Goal: Task Accomplishment & Management: Complete application form

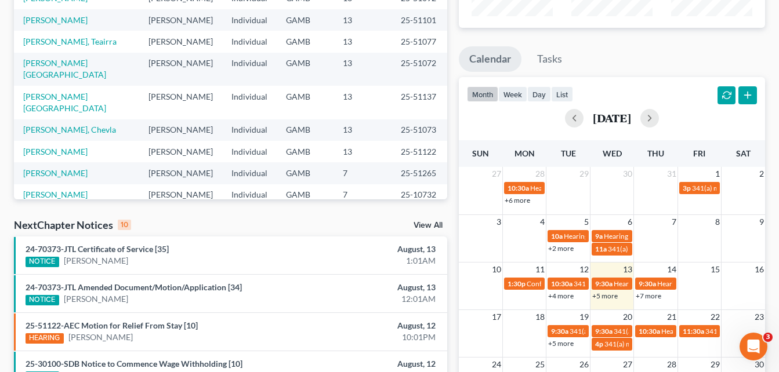
scroll to position [91, 0]
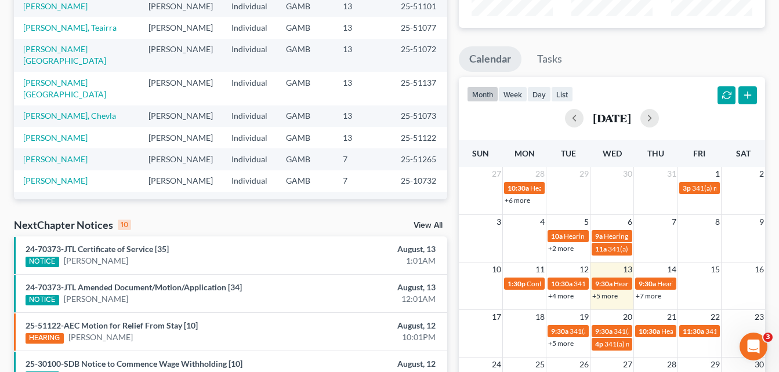
click at [55, 198] on link "[PERSON_NAME]" at bounding box center [55, 203] width 64 height 10
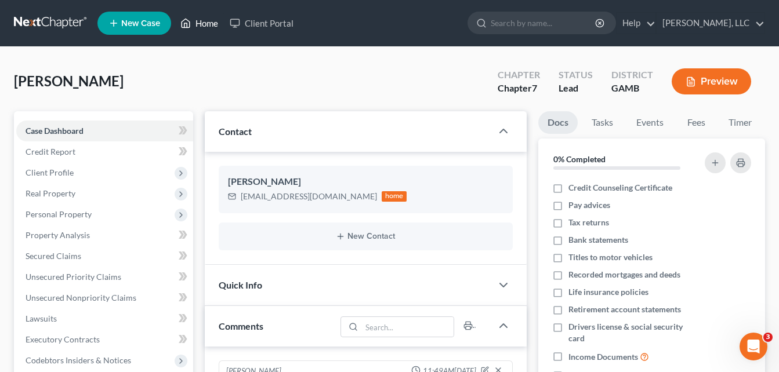
click at [205, 28] on link "Home" at bounding box center [199, 23] width 49 height 21
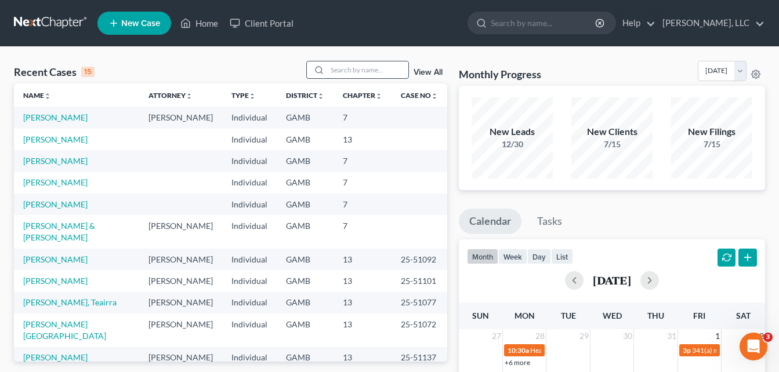
click at [334, 68] on input "search" at bounding box center [367, 69] width 81 height 17
type input "[PERSON_NAME]"
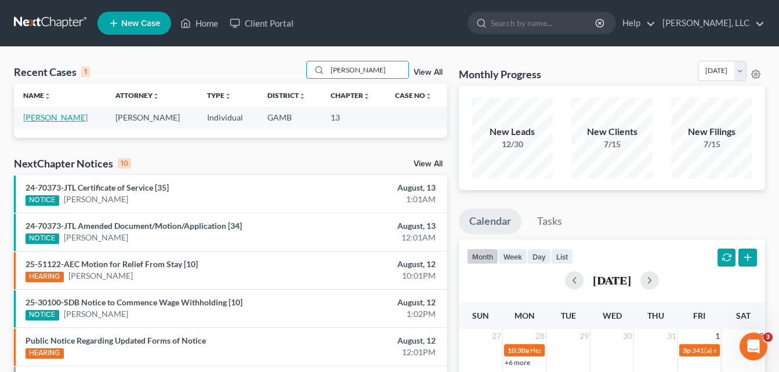
click at [59, 119] on link "[PERSON_NAME]" at bounding box center [55, 118] width 64 height 10
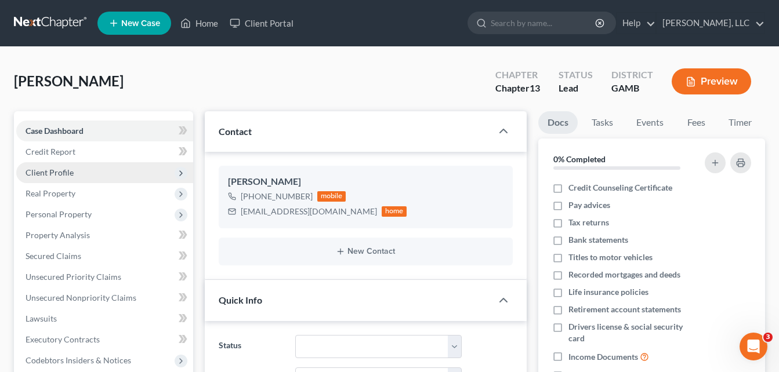
click at [32, 175] on span "Client Profile" at bounding box center [50, 173] width 48 height 10
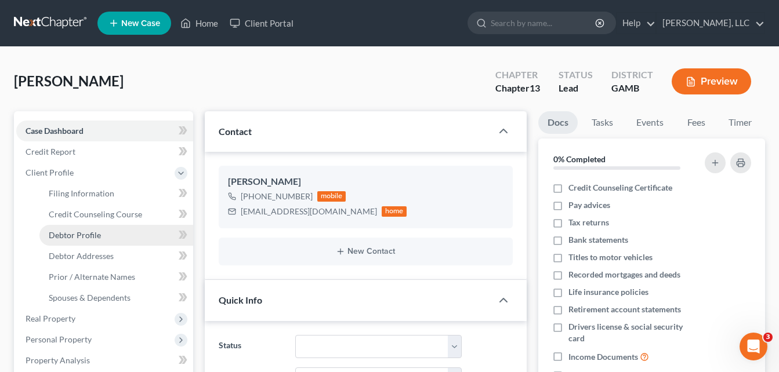
click at [71, 231] on span "Debtor Profile" at bounding box center [75, 235] width 52 height 10
select select "0"
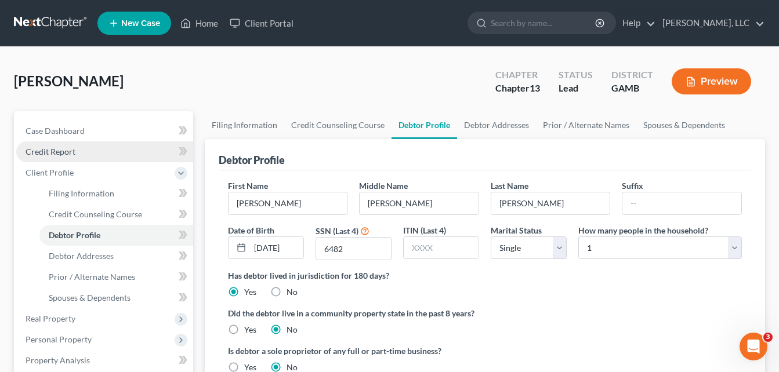
click at [61, 149] on span "Credit Report" at bounding box center [51, 152] width 50 height 10
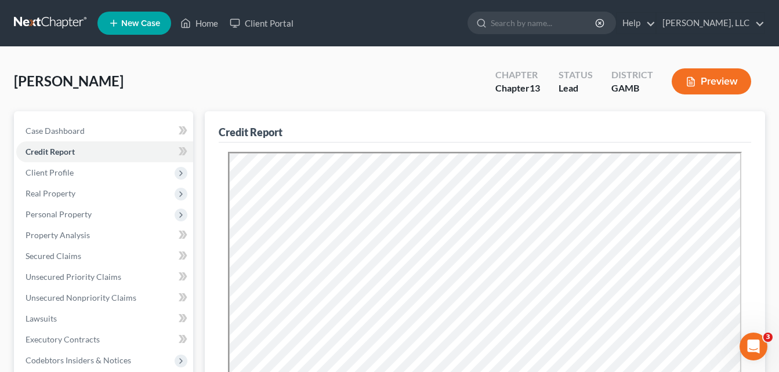
click at [199, 86] on div "[PERSON_NAME] Upgraded Chapter Chapter 13 Status Lead District [GEOGRAPHIC_DATA…" at bounding box center [389, 86] width 751 height 50
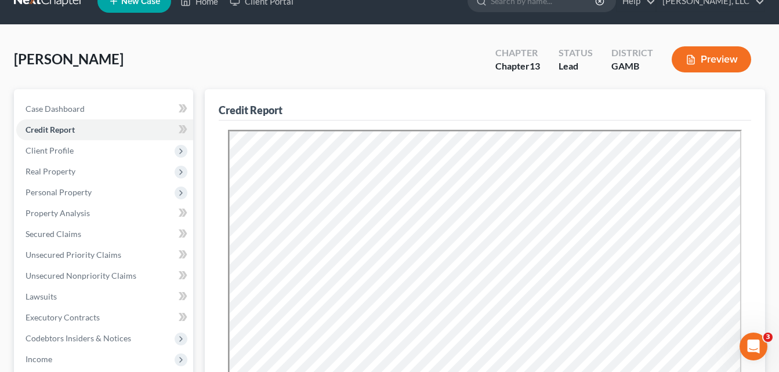
scroll to position [23, 0]
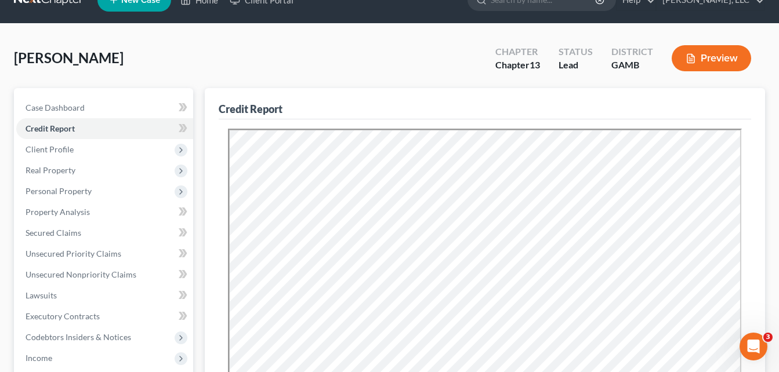
click at [199, 50] on div "[PERSON_NAME] Upgraded Chapter Chapter 13 Status Lead District [GEOGRAPHIC_DATA…" at bounding box center [389, 63] width 751 height 50
click at [205, 63] on div "[PERSON_NAME] Upgraded Chapter Chapter 13 Status Lead District [GEOGRAPHIC_DATA…" at bounding box center [389, 63] width 751 height 50
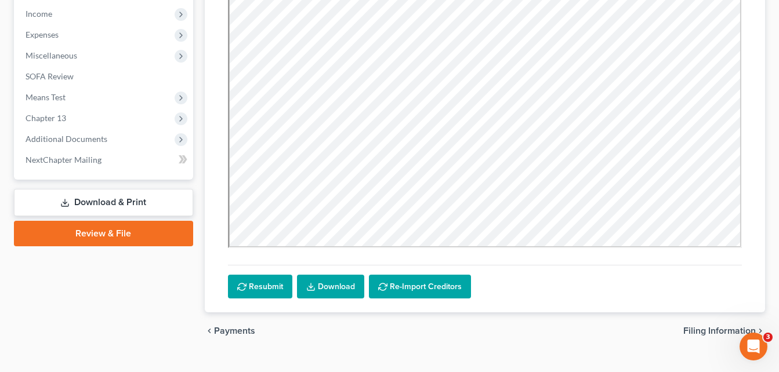
scroll to position [366, 0]
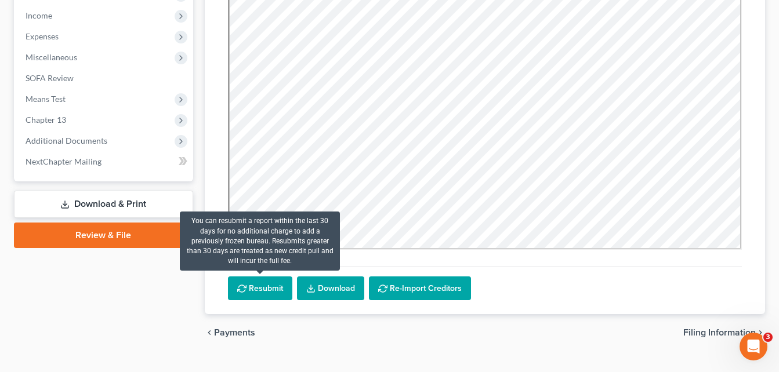
click at [259, 281] on button "Resubmit" at bounding box center [260, 289] width 64 height 24
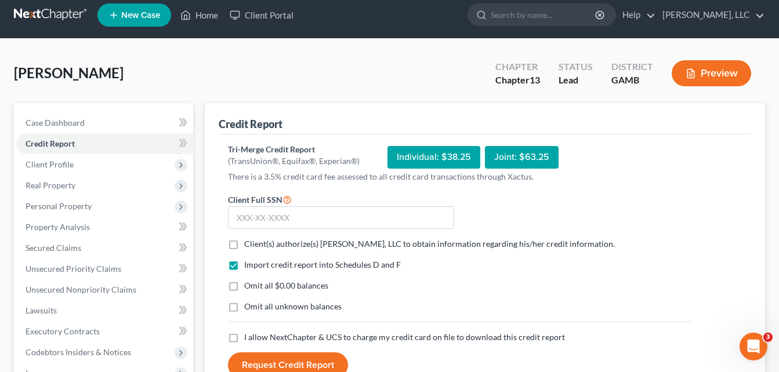
scroll to position [8, 0]
click at [244, 248] on label "Client(s) authorize(s) [PERSON_NAME], LLC to obtain information regarding his/h…" at bounding box center [429, 245] width 371 height 12
click at [249, 246] on input "Client(s) authorize(s) [PERSON_NAME], LLC to obtain information regarding his/h…" at bounding box center [253, 243] width 8 height 8
checkbox input "true"
click at [244, 289] on label "Omit all $0.00 balances" at bounding box center [286, 287] width 84 height 12
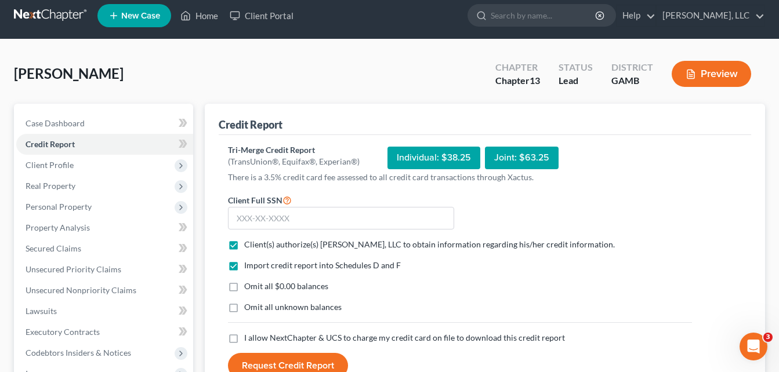
click at [249, 288] on input "Omit all $0.00 balances" at bounding box center [253, 285] width 8 height 8
checkbox input "true"
click at [244, 306] on label "Omit all unknown balances" at bounding box center [292, 308] width 97 height 12
click at [249, 306] on input "Omit all unknown balances" at bounding box center [253, 306] width 8 height 8
checkbox input "true"
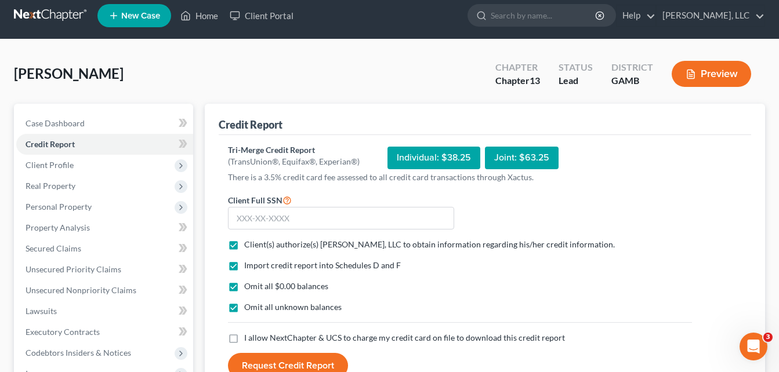
click at [244, 337] on label "I allow NextChapter & UCS to charge my credit card on file to download this cre…" at bounding box center [404, 338] width 321 height 12
click at [249, 337] on input "I allow NextChapter & UCS to charge my credit card on file to download this cre…" at bounding box center [253, 336] width 8 height 8
checkbox input "true"
click at [259, 222] on input "text" at bounding box center [341, 218] width 226 height 23
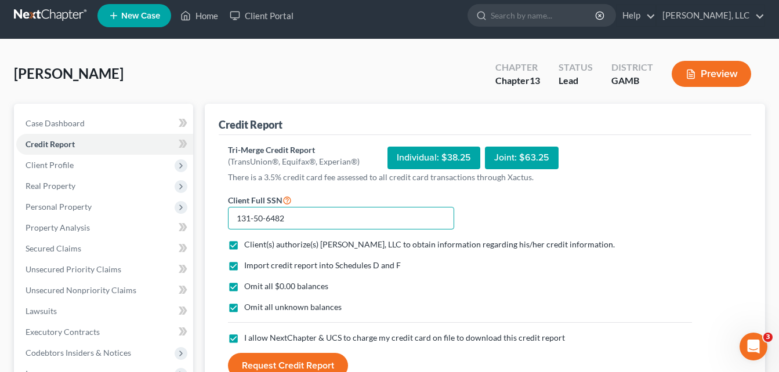
type input "131-50-6482"
click at [277, 368] on button "Request Credit Report" at bounding box center [288, 366] width 120 height 26
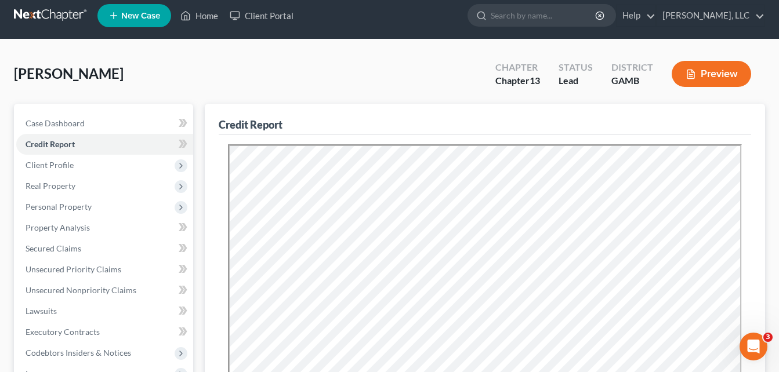
scroll to position [0, 0]
click at [63, 249] on span "Secured Claims" at bounding box center [54, 249] width 56 height 10
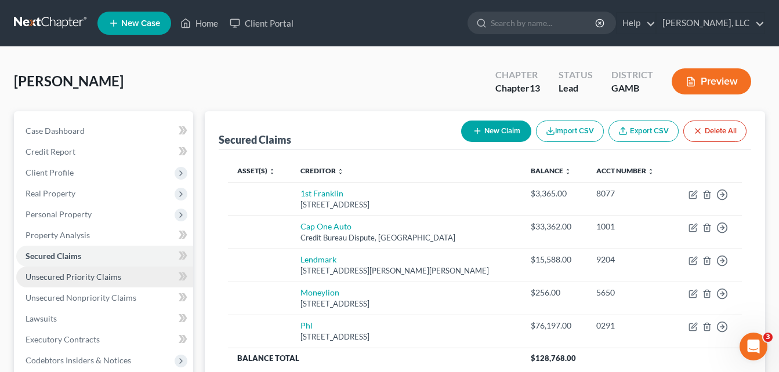
click at [48, 280] on span "Unsecured Priority Claims" at bounding box center [74, 277] width 96 height 10
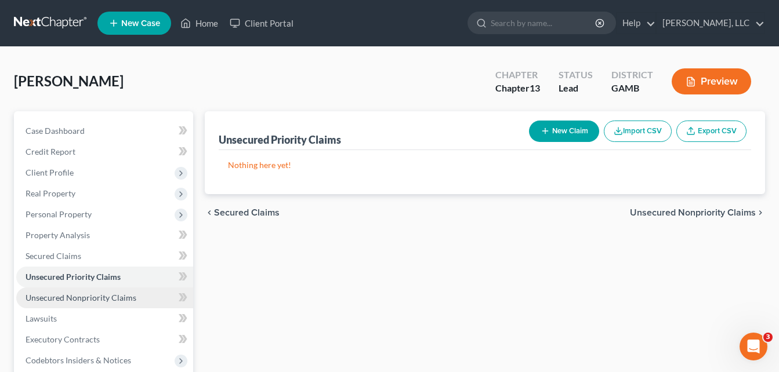
click at [48, 299] on span "Unsecured Nonpriority Claims" at bounding box center [81, 298] width 111 height 10
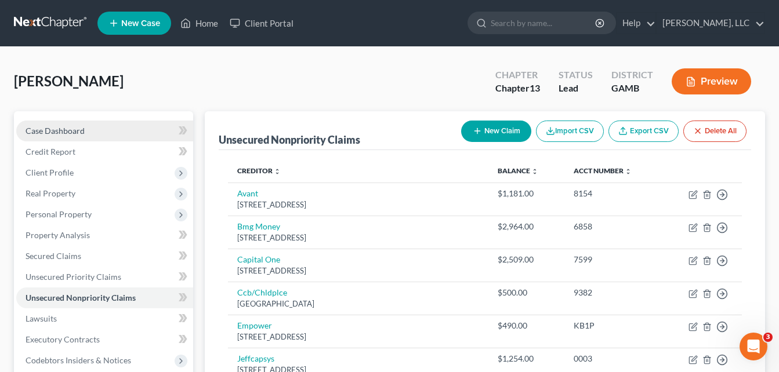
click at [70, 126] on span "Case Dashboard" at bounding box center [55, 131] width 59 height 10
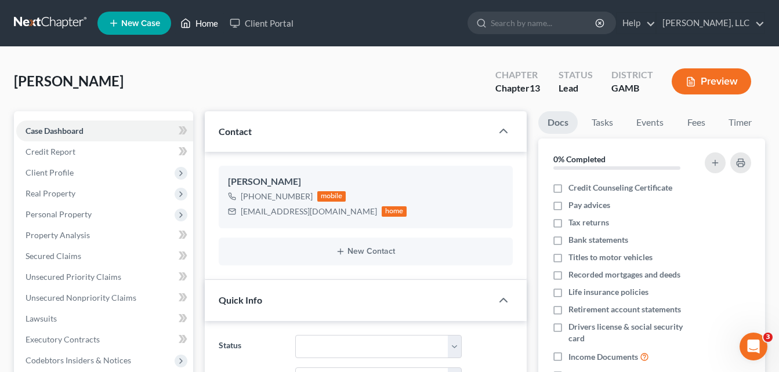
click at [208, 28] on link "Home" at bounding box center [199, 23] width 49 height 21
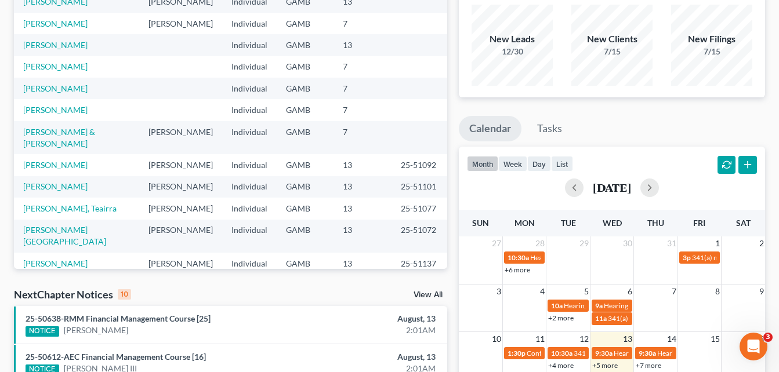
scroll to position [91, 0]
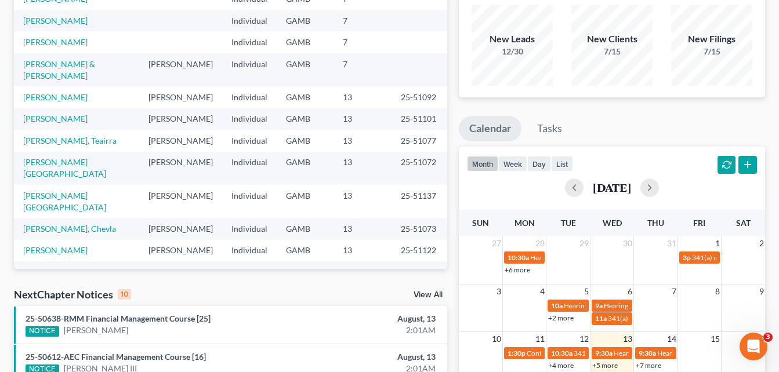
click at [453, 9] on div "Monthly Progress Bankruptcy Bankruptcy [DATE] [DATE] [DATE] [DATE] [DATE] [DATE…" at bounding box center [612, 337] width 318 height 739
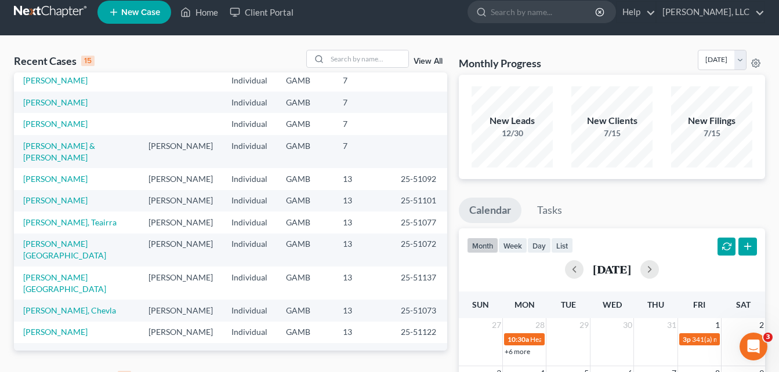
scroll to position [0, 0]
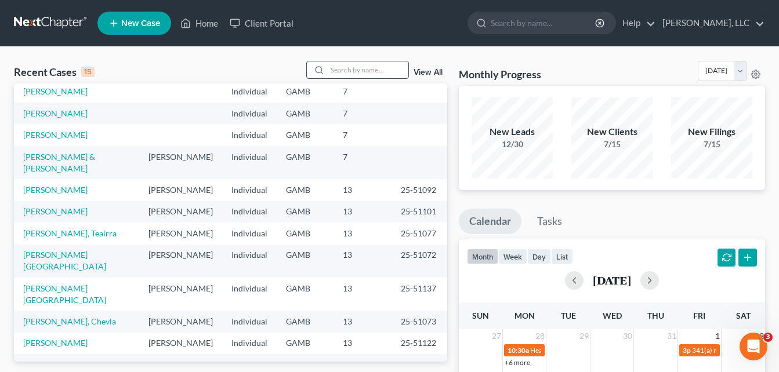
click at [377, 71] on input "search" at bounding box center [367, 69] width 81 height 17
type input "[PERSON_NAME]"
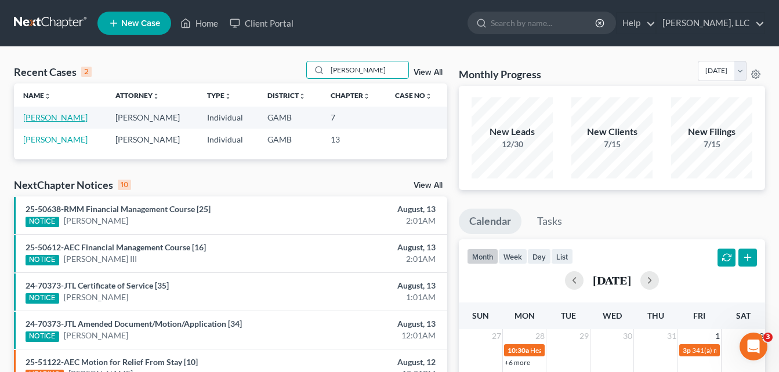
click at [59, 118] on link "[PERSON_NAME]" at bounding box center [55, 118] width 64 height 10
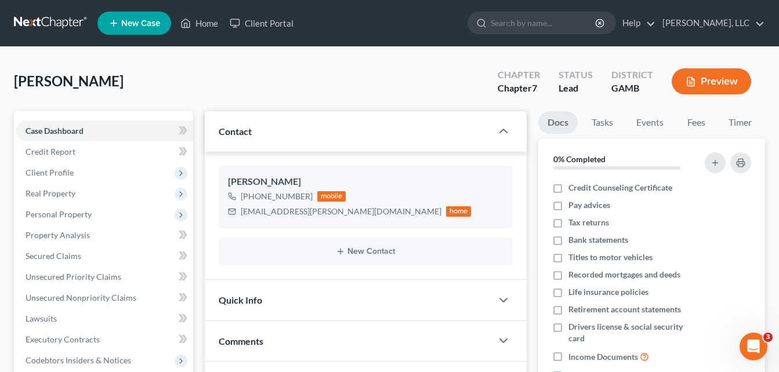
click at [6, 215] on div "[PERSON_NAME] Upgraded Chapter Chapter 7 Status Lead District [GEOGRAPHIC_DATA]…" at bounding box center [389, 376] width 779 height 659
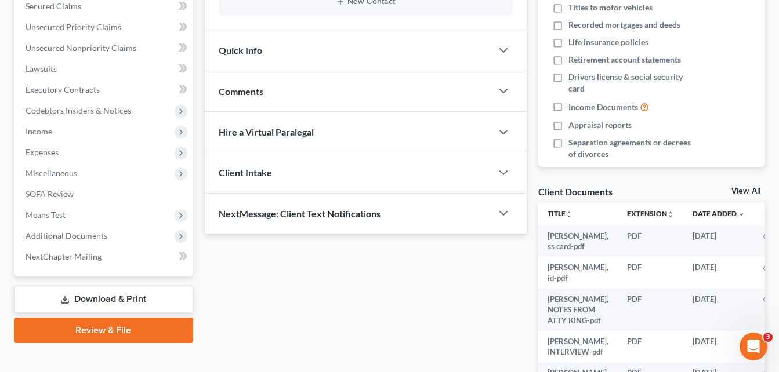
scroll to position [278, 0]
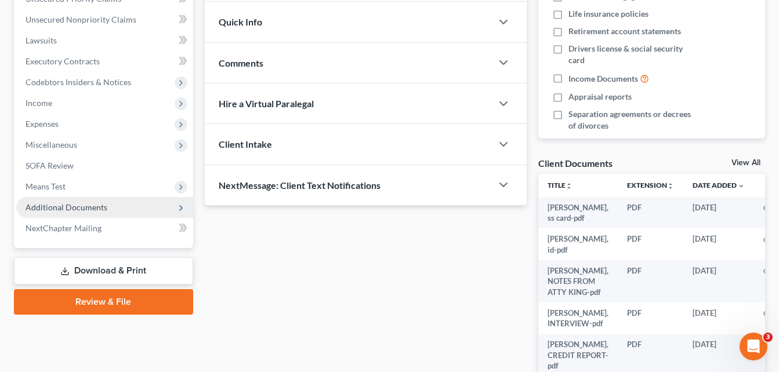
click at [88, 206] on span "Additional Documents" at bounding box center [67, 207] width 82 height 10
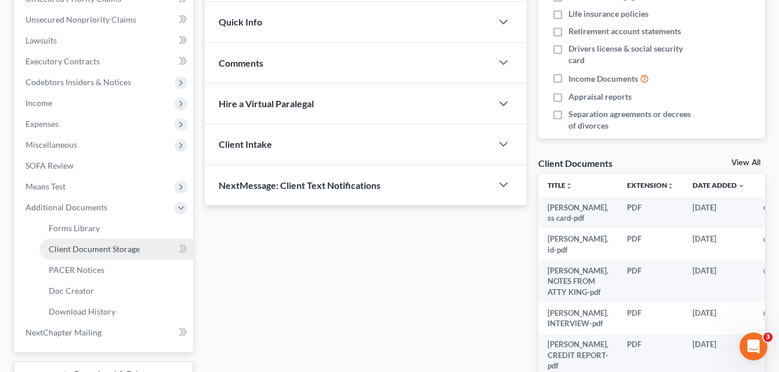
click at [76, 248] on span "Client Document Storage" at bounding box center [94, 249] width 91 height 10
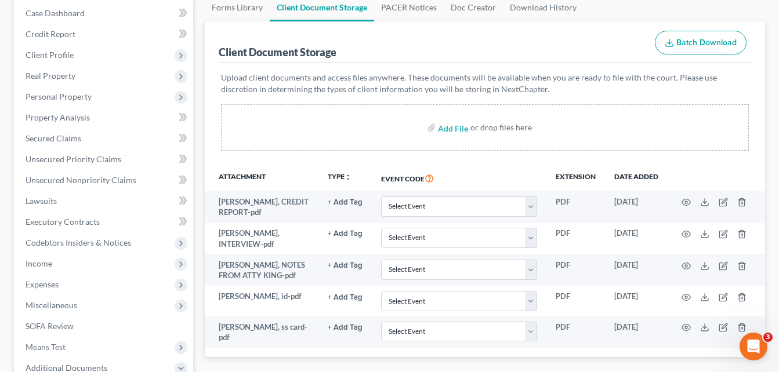
scroll to position [116, 0]
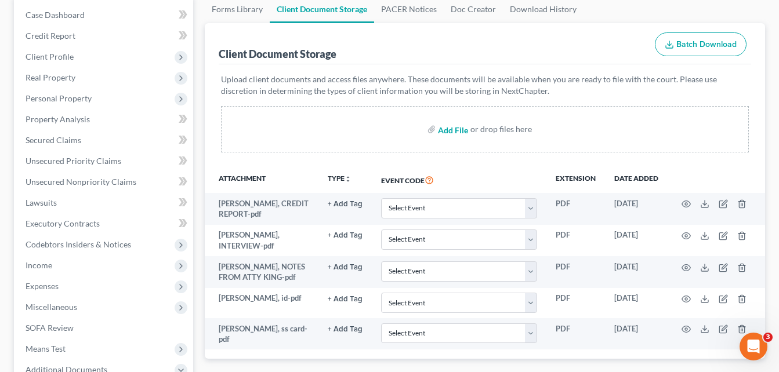
click at [458, 133] on input "file" at bounding box center [452, 129] width 28 height 21
type input "C:\fakepath\[PERSON_NAME], PACER, FILED BEFORE.pdf"
click at [200, 29] on div "Forms Library Client Document Storage PACER Notices Doc Creator Download Histor…" at bounding box center [485, 288] width 572 height 586
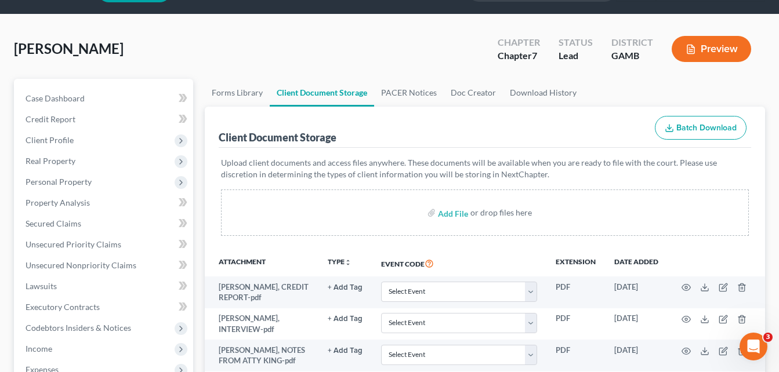
scroll to position [0, 0]
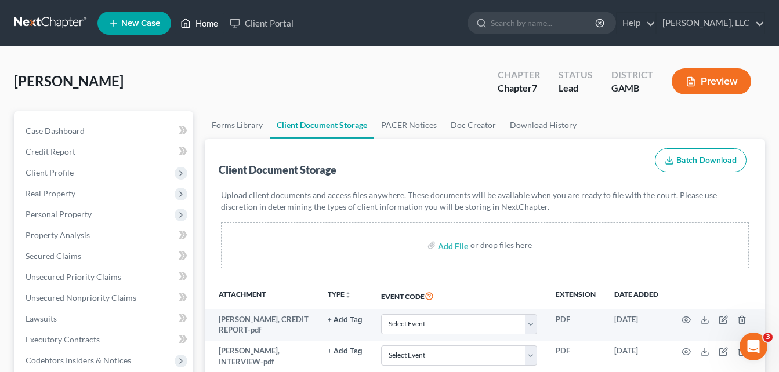
click at [204, 27] on link "Home" at bounding box center [199, 23] width 49 height 21
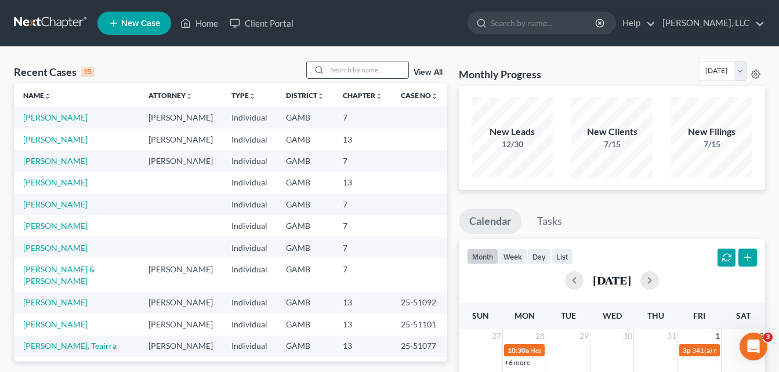
click at [349, 72] on input "search" at bounding box center [367, 69] width 81 height 17
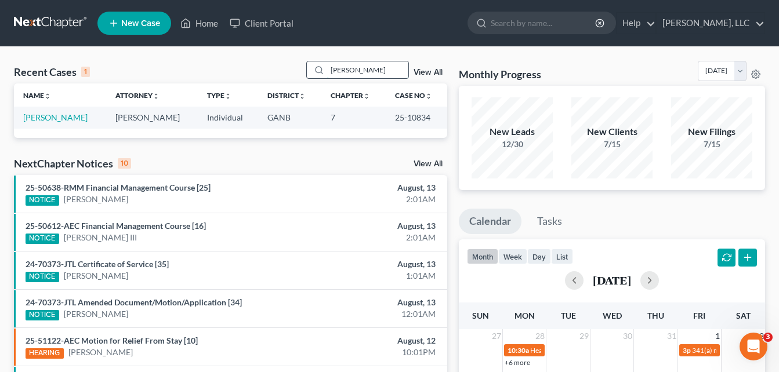
click at [355, 64] on input "[PERSON_NAME]" at bounding box center [367, 69] width 81 height 17
type input "K"
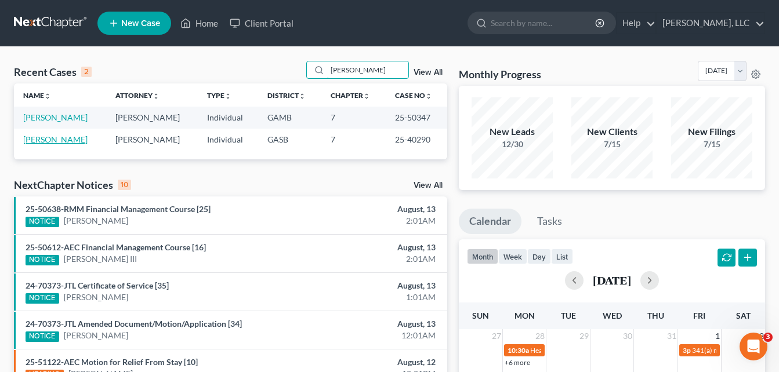
type input "[PERSON_NAME]"
click at [65, 137] on link "[PERSON_NAME]" at bounding box center [55, 140] width 64 height 10
select select "6"
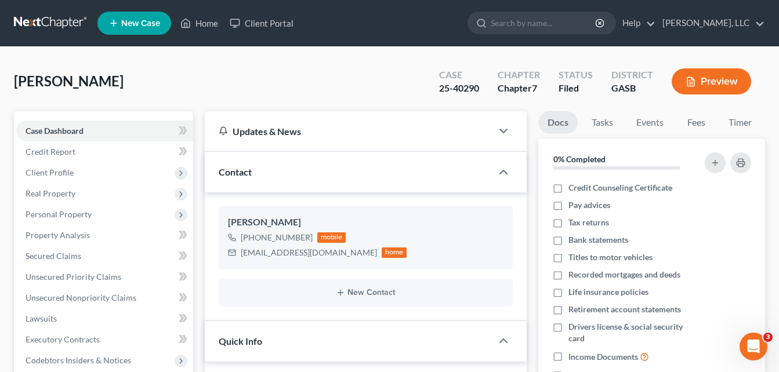
click at [53, 177] on span "Client Profile" at bounding box center [104, 172] width 177 height 21
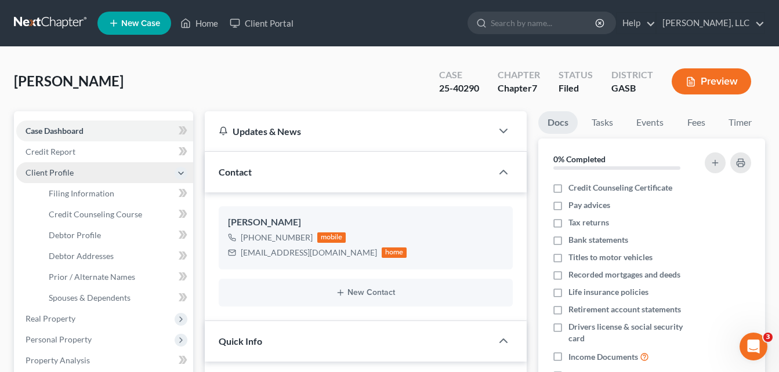
click at [44, 170] on span "Client Profile" at bounding box center [50, 173] width 48 height 10
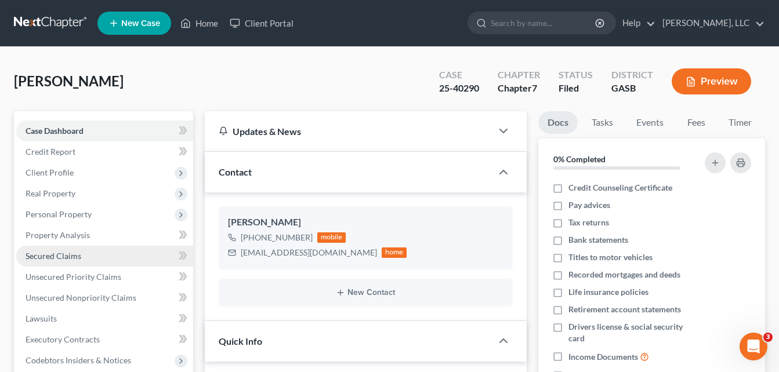
click at [55, 256] on span "Secured Claims" at bounding box center [54, 256] width 56 height 10
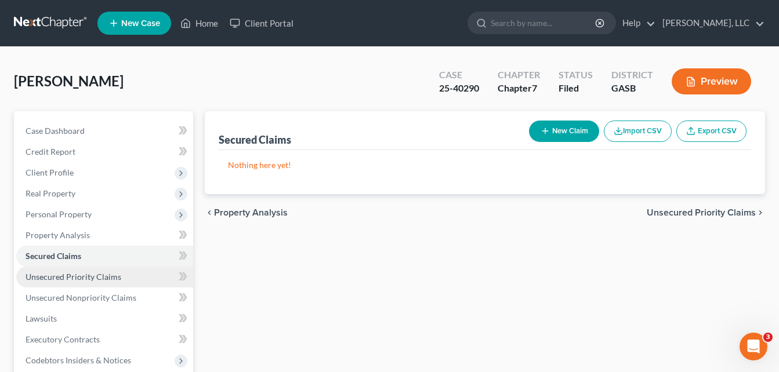
click at [68, 280] on span "Unsecured Priority Claims" at bounding box center [74, 277] width 96 height 10
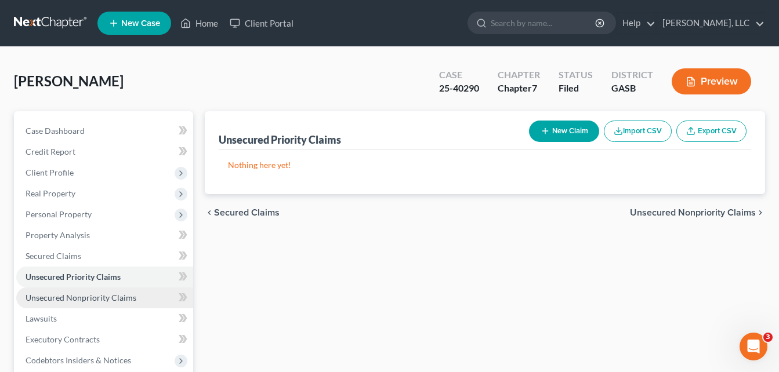
click at [66, 297] on span "Unsecured Nonpriority Claims" at bounding box center [81, 298] width 111 height 10
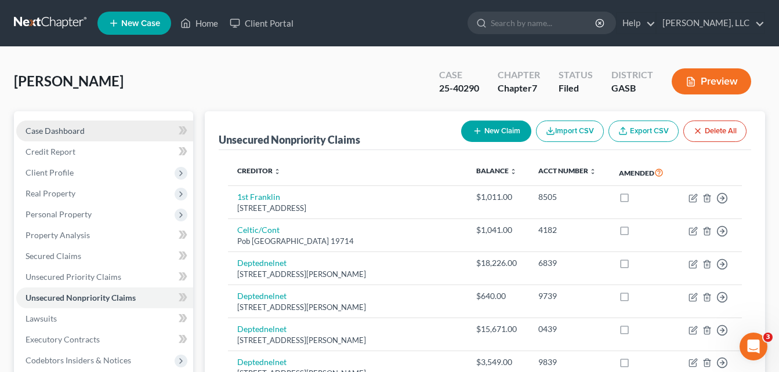
click at [77, 132] on span "Case Dashboard" at bounding box center [55, 131] width 59 height 10
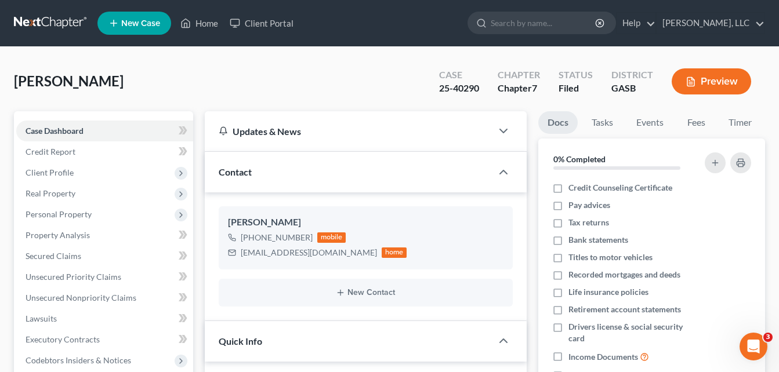
click at [180, 77] on div "[PERSON_NAME] Upgraded Case 25-40290 Chapter Chapter 7 Status Filed District GA…" at bounding box center [389, 86] width 751 height 50
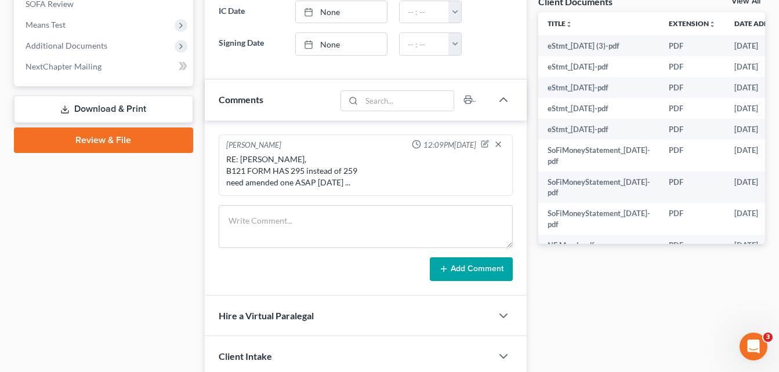
scroll to position [437, 0]
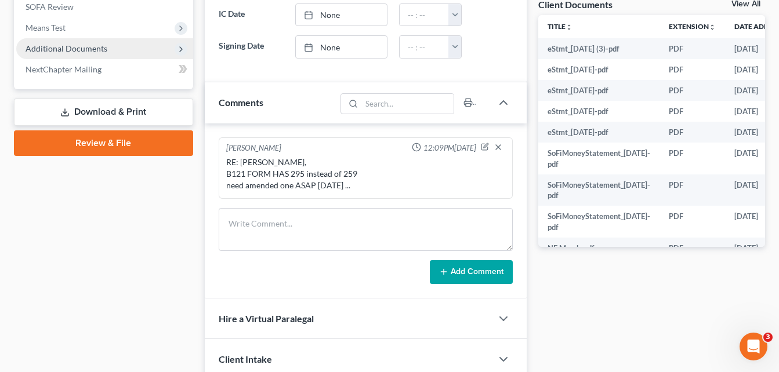
click at [96, 49] on span "Additional Documents" at bounding box center [67, 48] width 82 height 10
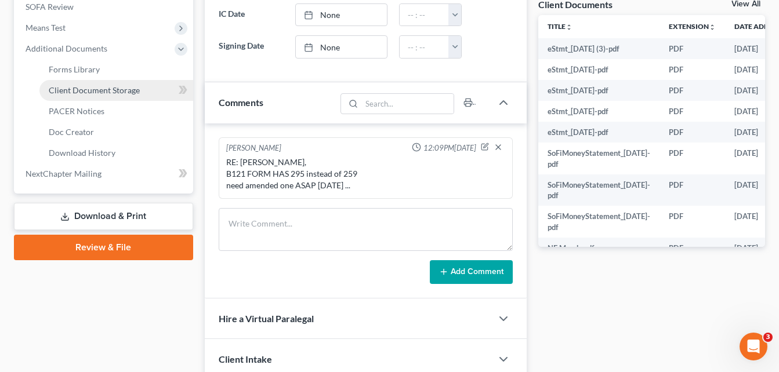
click at [95, 88] on span "Client Document Storage" at bounding box center [94, 90] width 91 height 10
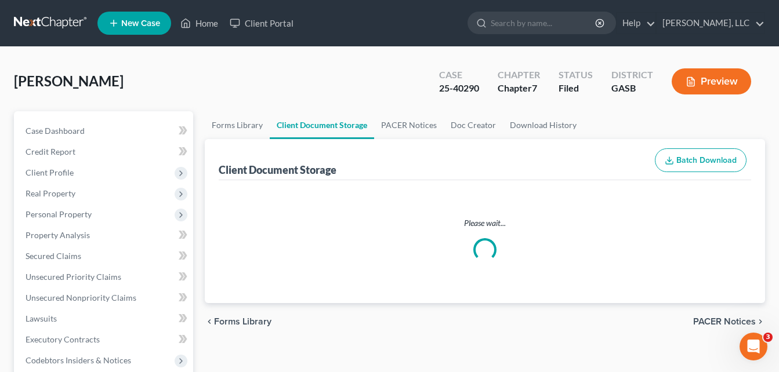
select select "1"
select select "4"
select select "5"
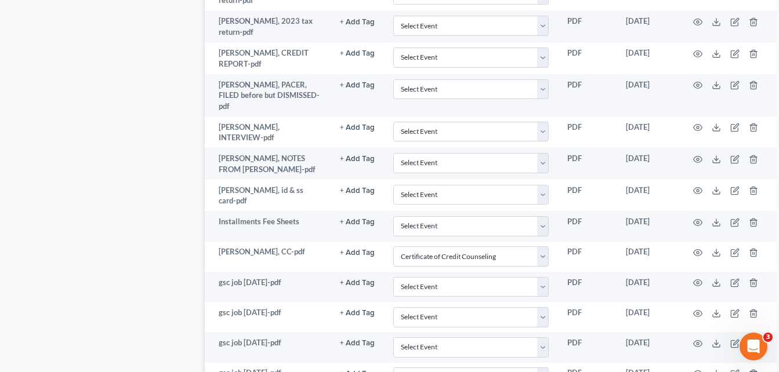
scroll to position [905, 0]
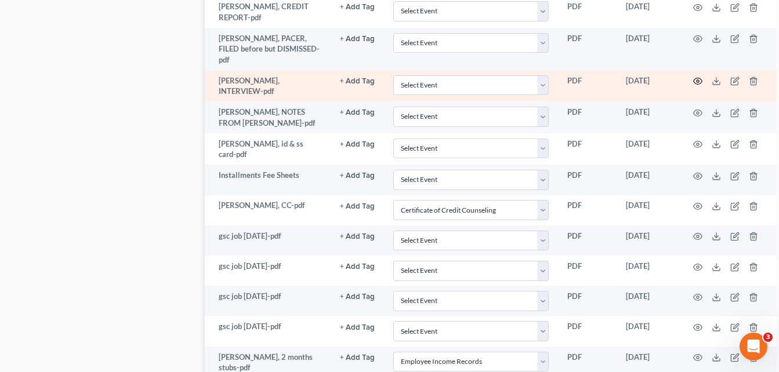
click at [694, 84] on icon "button" at bounding box center [697, 81] width 9 height 9
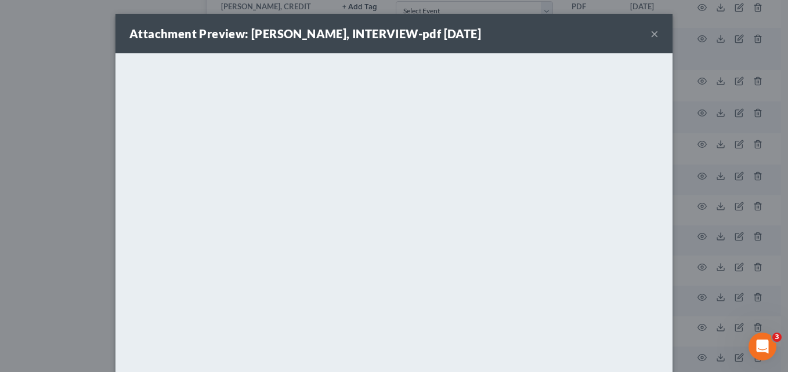
click at [650, 35] on button "×" at bounding box center [654, 34] width 8 height 14
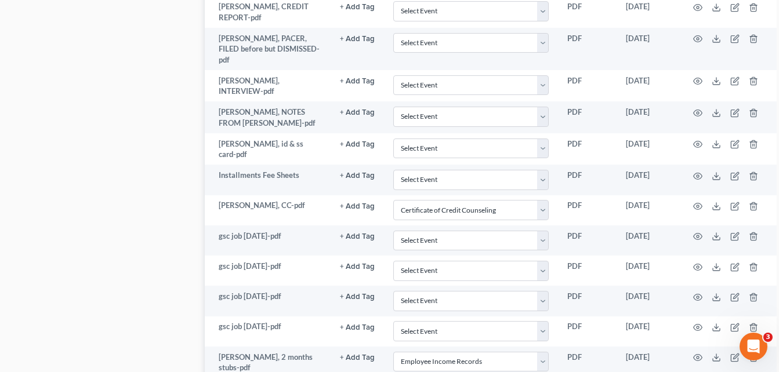
click at [171, 77] on div "Case Dashboard Payments Invoices Payments Payments Credit Report Client Profile" at bounding box center [103, 61] width 191 height 1708
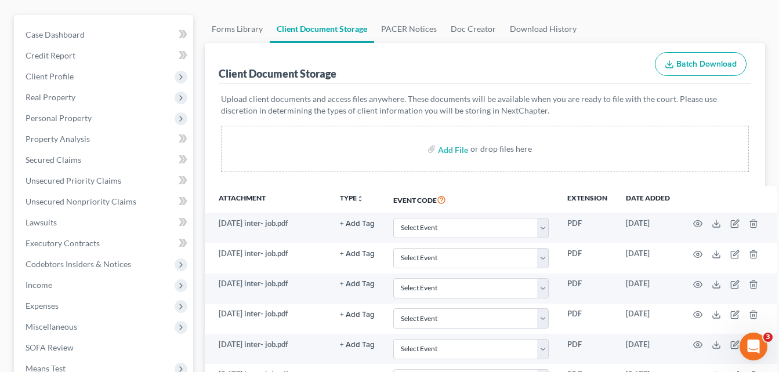
scroll to position [0, 0]
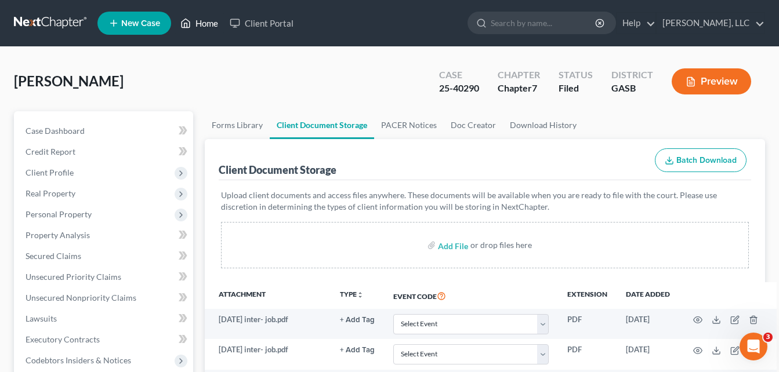
click at [205, 23] on link "Home" at bounding box center [199, 23] width 49 height 21
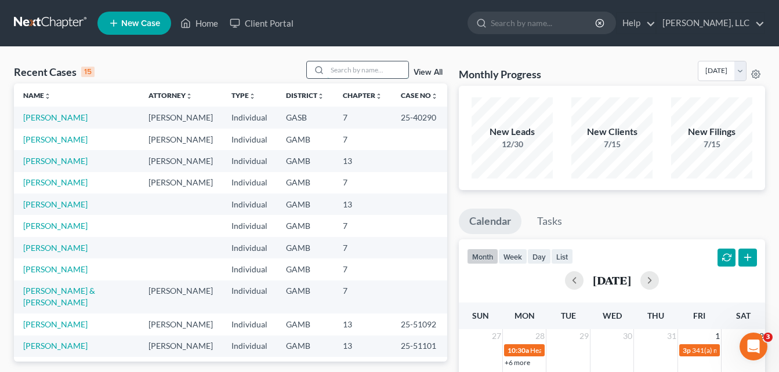
click at [353, 76] on input "search" at bounding box center [367, 69] width 81 height 17
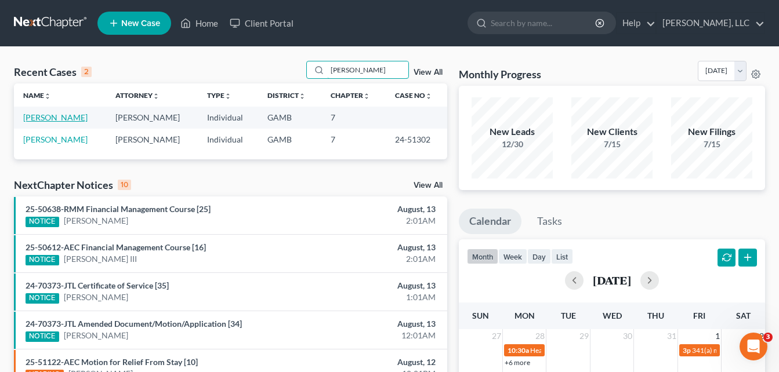
type input "[PERSON_NAME]"
click at [51, 116] on link "[PERSON_NAME]" at bounding box center [55, 118] width 64 height 10
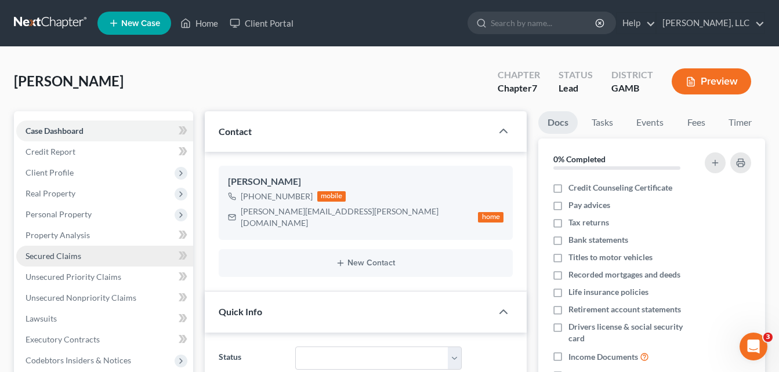
click at [43, 259] on span "Secured Claims" at bounding box center [54, 256] width 56 height 10
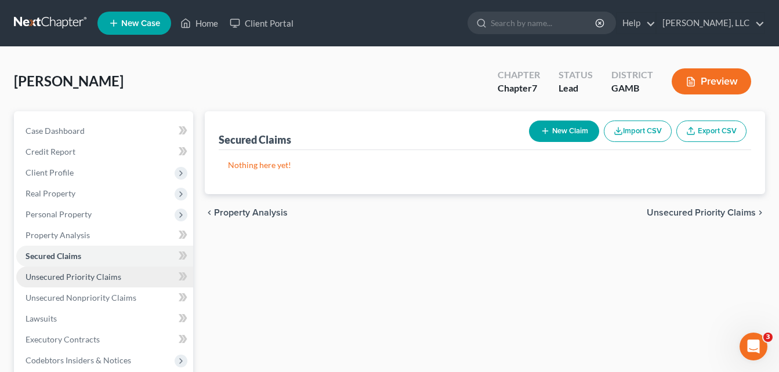
click at [75, 280] on span "Unsecured Priority Claims" at bounding box center [74, 277] width 96 height 10
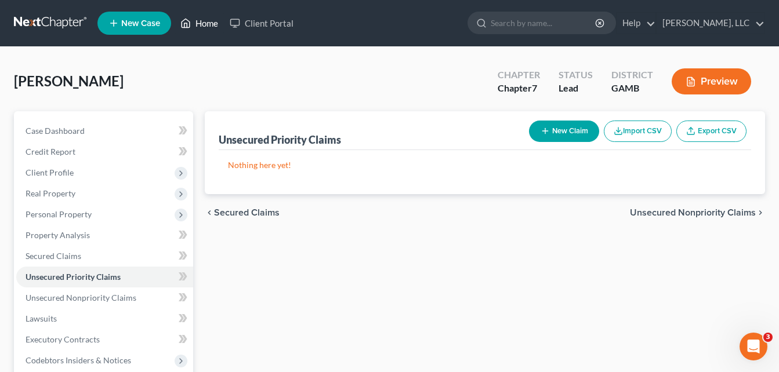
click at [206, 24] on link "Home" at bounding box center [199, 23] width 49 height 21
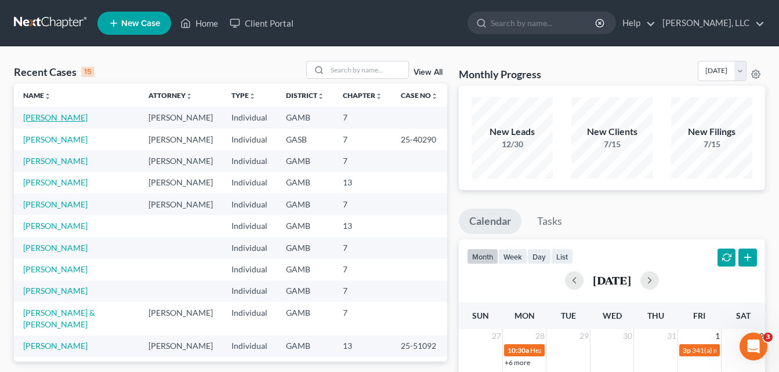
click at [61, 116] on link "[PERSON_NAME]" at bounding box center [55, 118] width 64 height 10
select select "10"
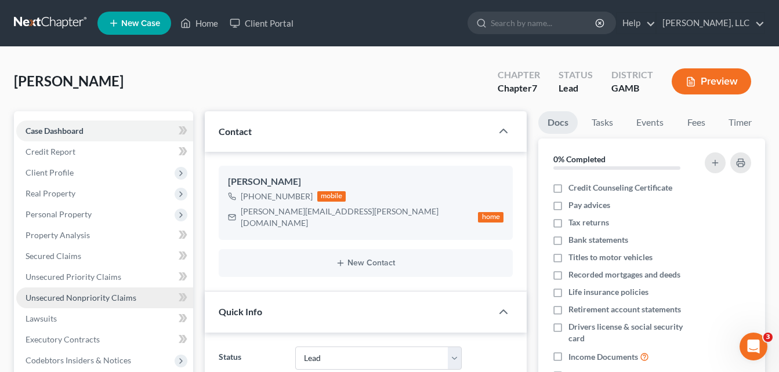
click at [51, 297] on span "Unsecured Nonpriority Claims" at bounding box center [81, 298] width 111 height 10
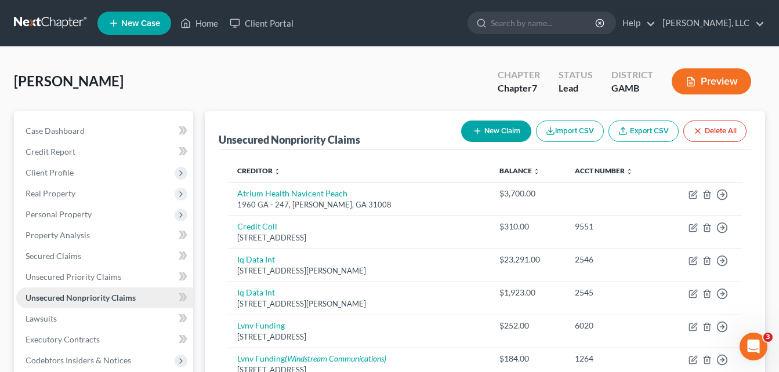
scroll to position [23, 0]
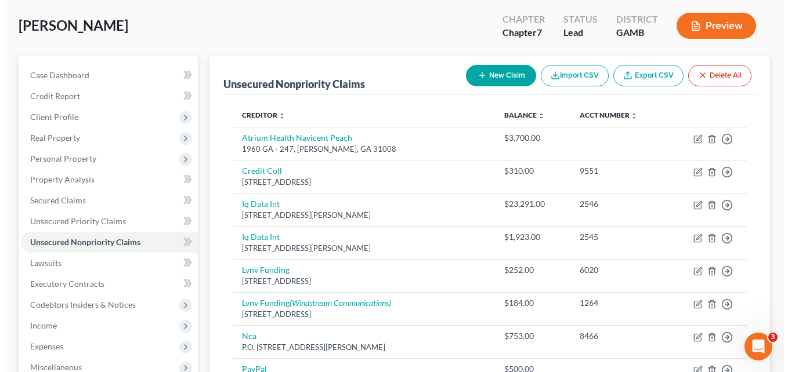
scroll to position [0, 0]
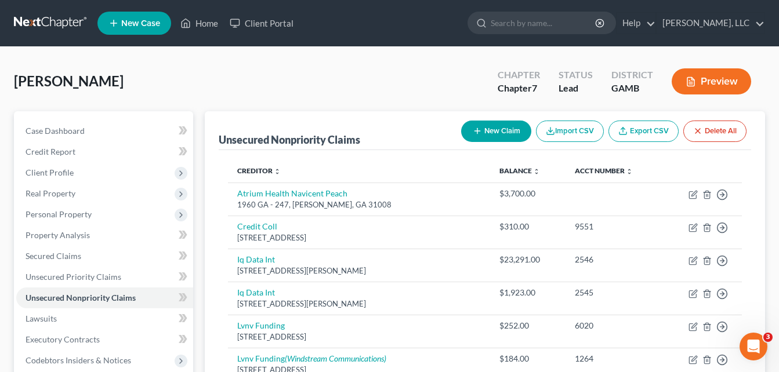
click at [514, 126] on button "New Claim" at bounding box center [496, 131] width 70 height 21
select select "0"
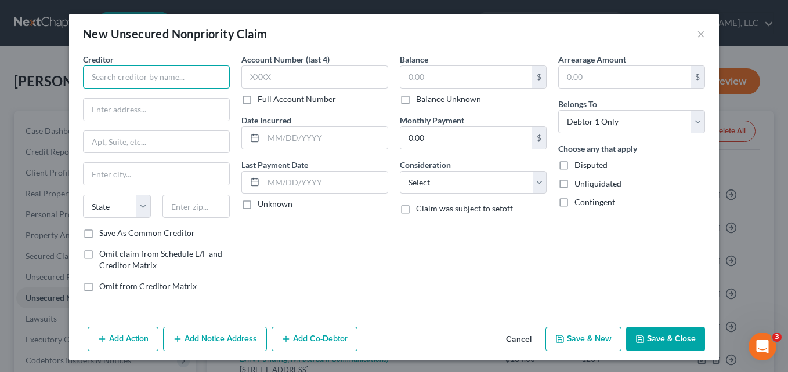
click at [171, 75] on input "text" at bounding box center [156, 77] width 147 height 23
type input "P"
type input "Professional Accounty Management, LLC"
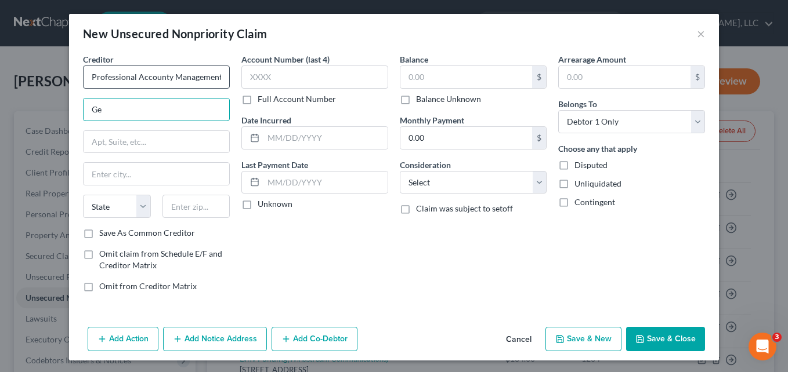
type input "G"
type input "PO Box 500"
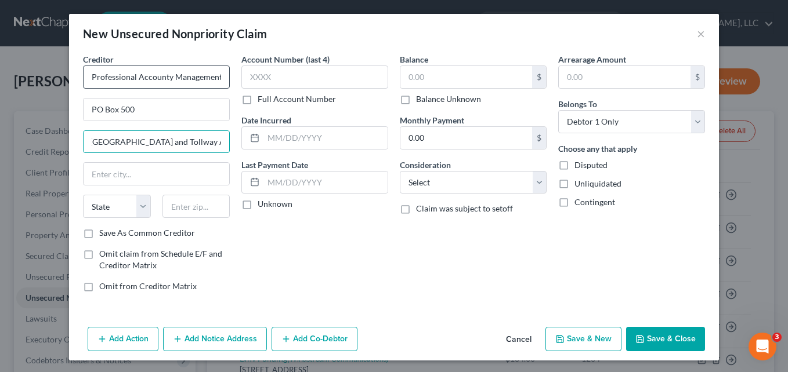
scroll to position [0, 48]
type input "[US_STATE][GEOGRAPHIC_DATA] and Tollway Authority-GSRVP"
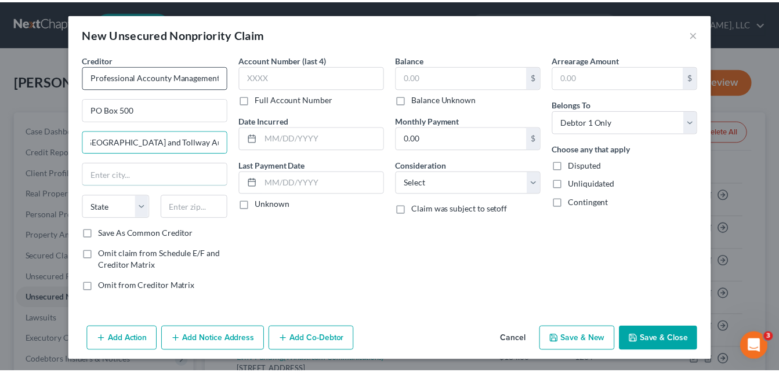
scroll to position [0, 0]
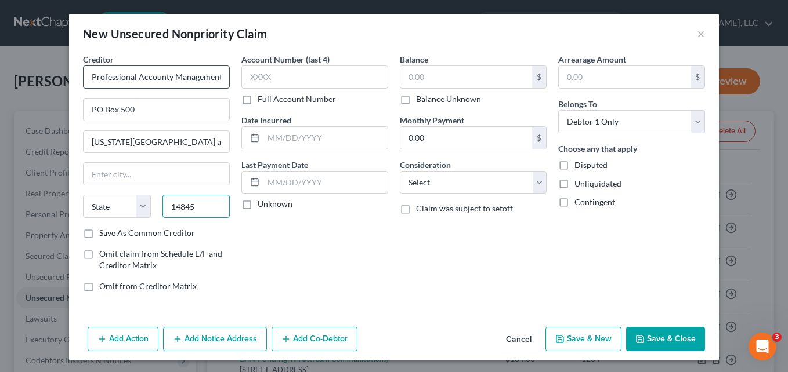
type input "14845"
click at [434, 81] on input "text" at bounding box center [466, 77] width 132 height 22
type input "Horseheads"
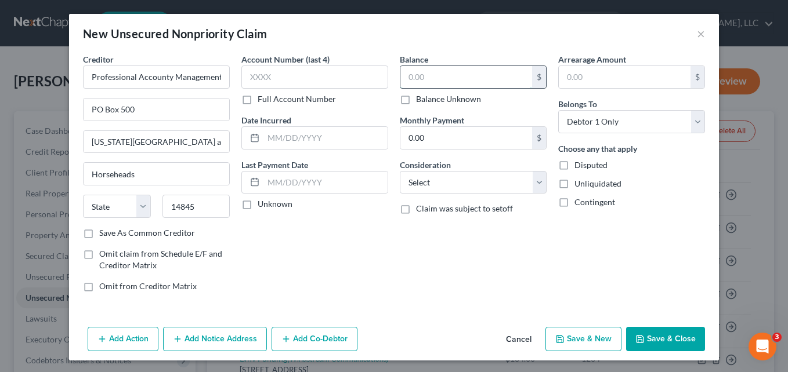
select select "35"
type input "1,142.45"
click at [421, 261] on div "Balance 1,142.45 $ Balance Unknown Balance Undetermined 1,142.45 $ Balance Unkn…" at bounding box center [473, 177] width 158 height 248
click at [684, 336] on button "Save & Close" at bounding box center [665, 339] width 79 height 24
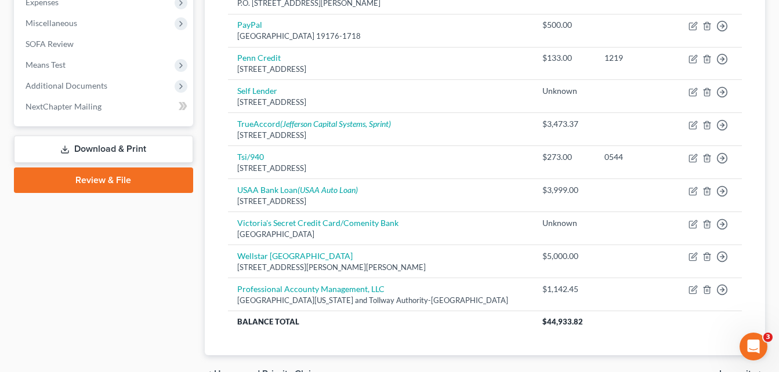
scroll to position [186, 0]
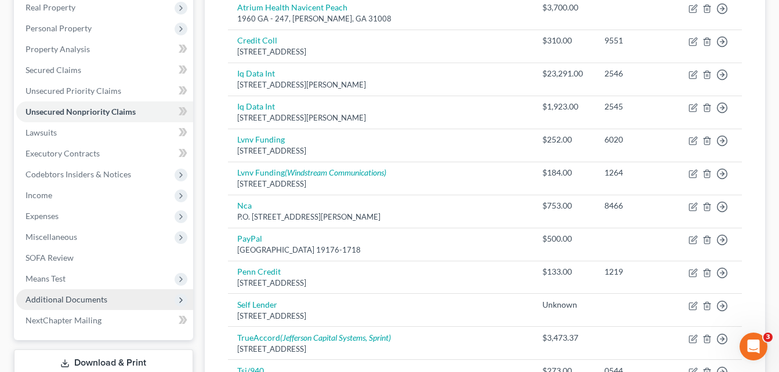
click at [60, 304] on span "Additional Documents" at bounding box center [104, 299] width 177 height 21
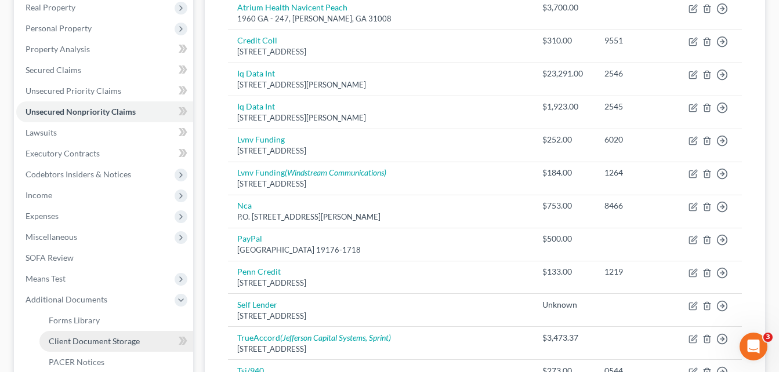
click at [100, 342] on span "Client Document Storage" at bounding box center [94, 341] width 91 height 10
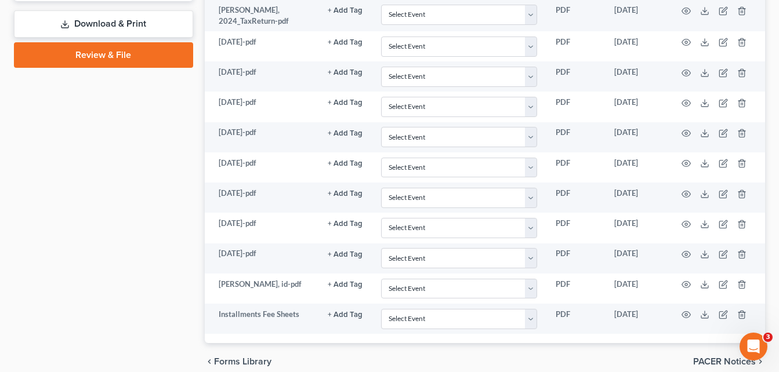
scroll to position [672, 0]
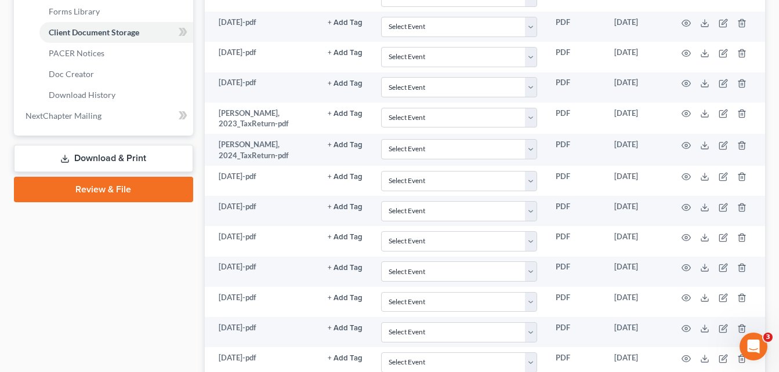
scroll to position [463, 0]
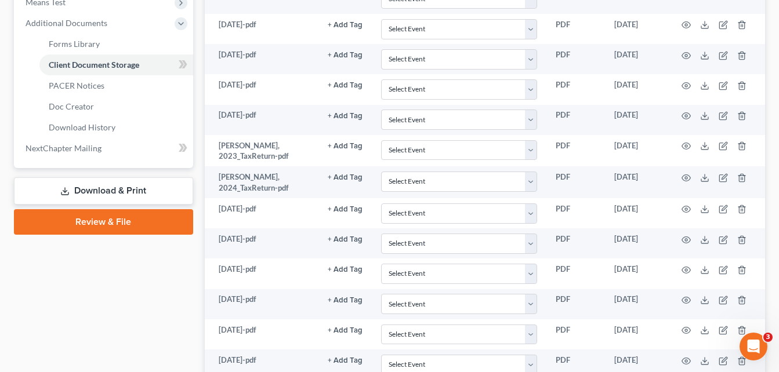
click at [125, 191] on link "Download & Print" at bounding box center [103, 190] width 179 height 27
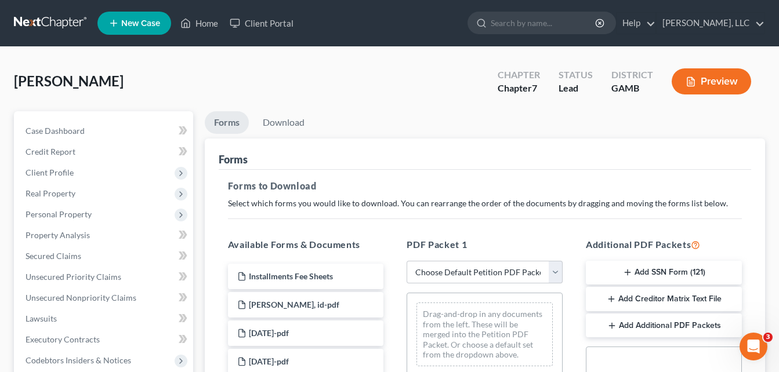
click at [728, 81] on button "Preview" at bounding box center [711, 81] width 79 height 26
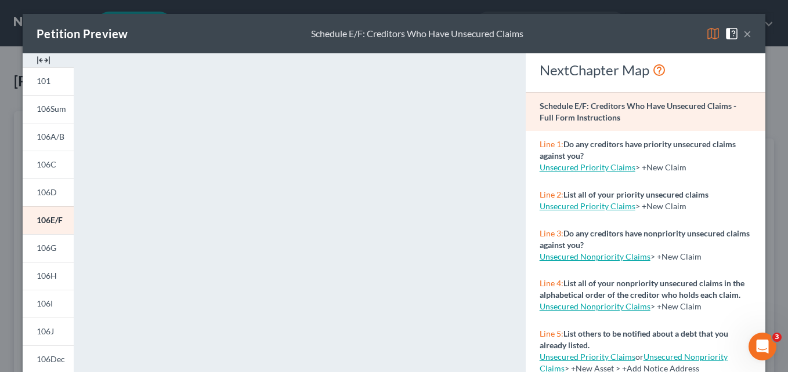
click at [42, 63] on img at bounding box center [44, 60] width 14 height 14
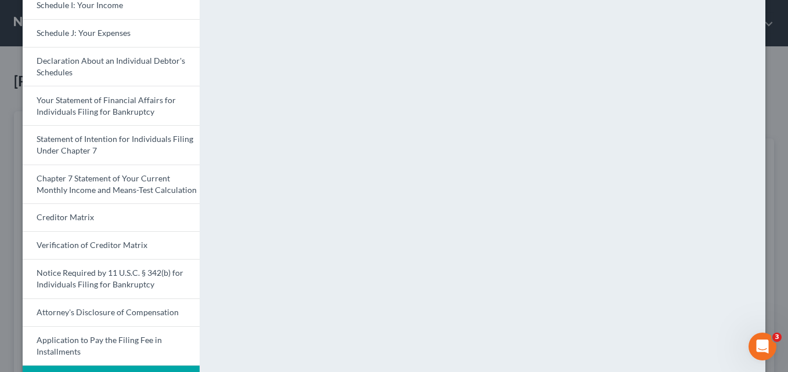
scroll to position [398, 0]
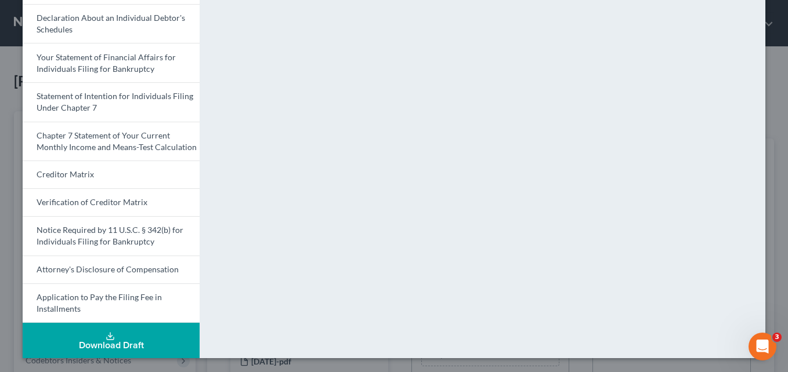
click at [122, 349] on div "Download Draft" at bounding box center [111, 345] width 158 height 9
click at [138, 342] on div "Download Draft" at bounding box center [111, 345] width 158 height 9
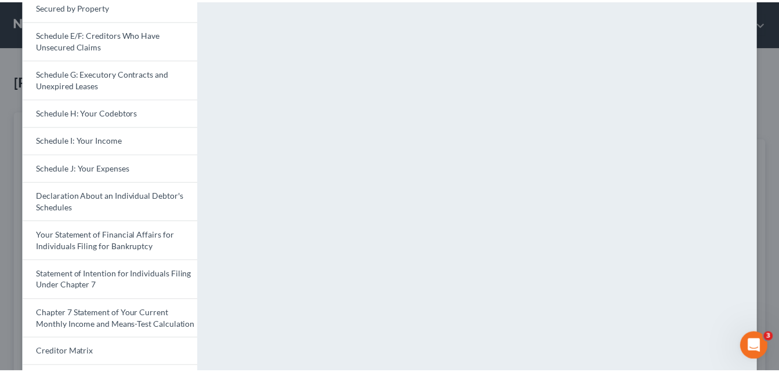
scroll to position [0, 0]
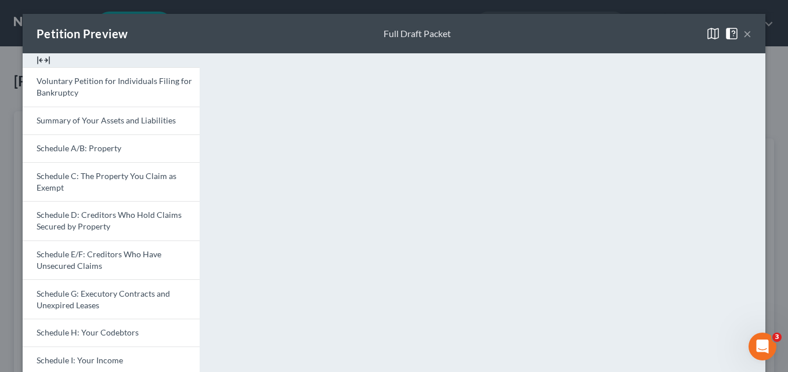
drag, startPoint x: 742, startPoint y: 36, endPoint x: 769, endPoint y: 25, distance: 28.9
click at [743, 36] on button "×" at bounding box center [747, 34] width 8 height 14
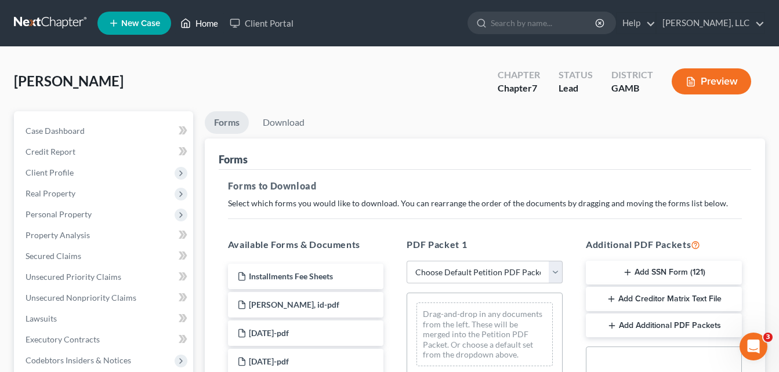
click at [205, 26] on link "Home" at bounding box center [199, 23] width 49 height 21
